Goal: Information Seeking & Learning: Learn about a topic

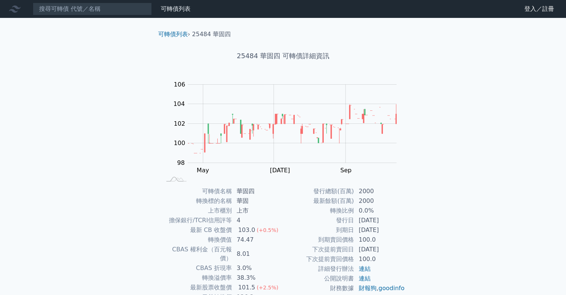
scroll to position [37, 0]
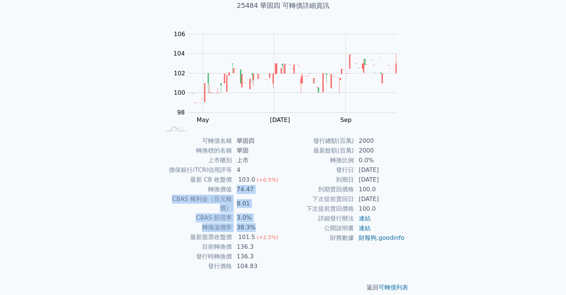
drag, startPoint x: 236, startPoint y: 187, endPoint x: 271, endPoint y: 215, distance: 44.8
click at [271, 215] on tbody "可轉債名稱 華固四 轉換標的名稱 華固 上市櫃別 上市 擔保銀行/TCRI信用評等 4 最新 CB 收盤價 103.0 (+0.5%) 轉換價值 74.47 …" at bounding box center [222, 203] width 122 height 135
click at [271, 222] on td "38.3%" at bounding box center [257, 227] width 51 height 10
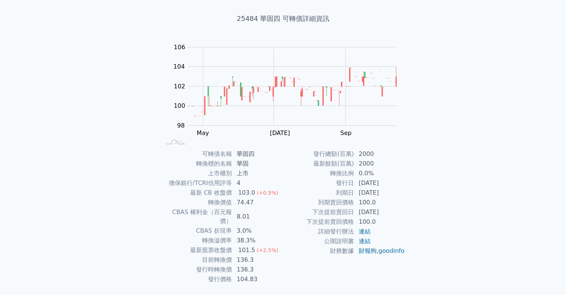
scroll to position [0, 0]
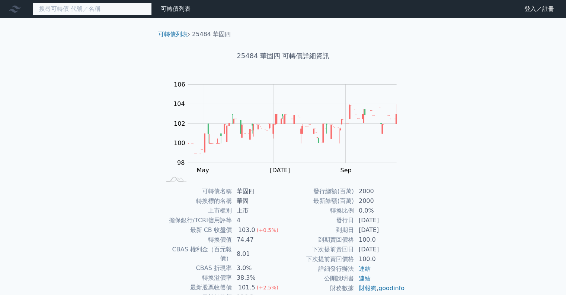
click at [122, 10] on input at bounding box center [92, 9] width 119 height 13
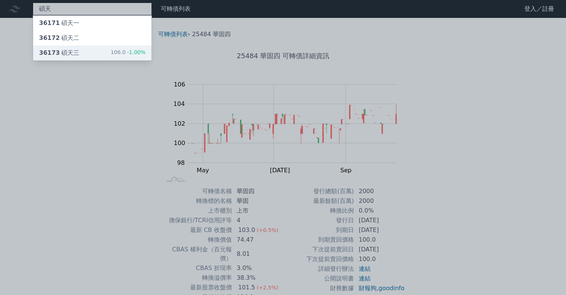
type input "碩天"
click at [112, 53] on div "36173 碩天三 106.0 -1.00%" at bounding box center [92, 52] width 118 height 15
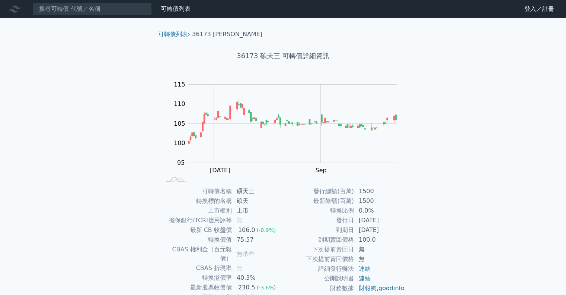
scroll to position [50, 0]
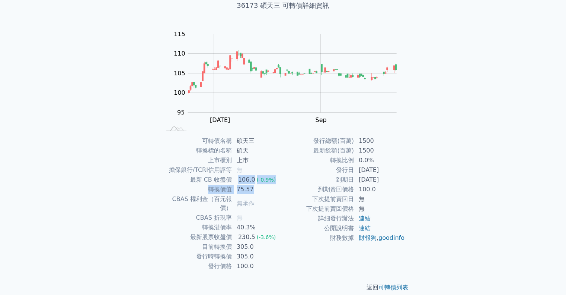
drag, startPoint x: 253, startPoint y: 179, endPoint x: 270, endPoint y: 186, distance: 18.5
click at [270, 186] on tbody "可轉債名稱 碩天三 轉換標的名稱 碩天 上市櫃別 上市 擔保銀行/TCRI信用評等 無 最新 CB 收盤價 106.0 (-0.9%) 轉換價值 75.57 …" at bounding box center [222, 203] width 122 height 135
drag, startPoint x: 392, startPoint y: 179, endPoint x: 402, endPoint y: 186, distance: 12.5
click at [365, 168] on tbody "發行總額(百萬) 1500 最新餘額(百萬) 1500 轉換比例 0.0% 發行日 [DATE] 到期日 [DATE] 到期賣回價格 100.0 下次提前賣回…" at bounding box center [344, 189] width 122 height 107
drag, startPoint x: 492, startPoint y: 222, endPoint x: 498, endPoint y: 227, distance: 7.4
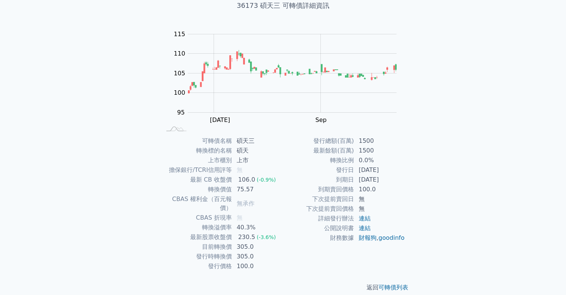
click at [493, 222] on div "可轉債列表 財務數據 可轉債列表 財務數據 登入／註冊 登入／註冊 可轉債列表 › 36173 碩天三 36173 碩天三 可轉債詳細資訊 Zoom Out …" at bounding box center [283, 127] width 566 height 354
click at [416, 157] on div "可轉債列表 › 36173 碩天三 36173 碩天三 可轉債詳細資訊 Zoom Out 104 94 96 98 100 120 115 110 105 9…" at bounding box center [283, 136] width 286 height 336
